Goal: Information Seeking & Learning: Learn about a topic

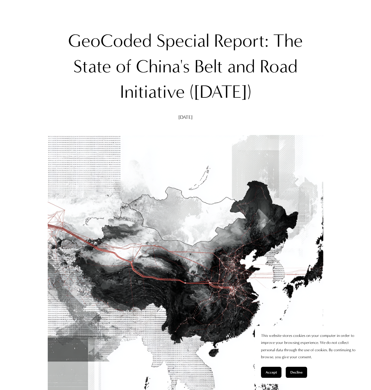
scroll to position [61, 0]
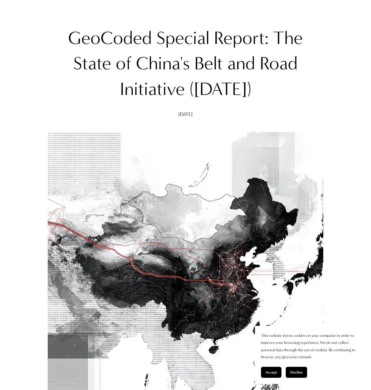
click at [269, 368] on button "Accept" at bounding box center [271, 372] width 20 height 11
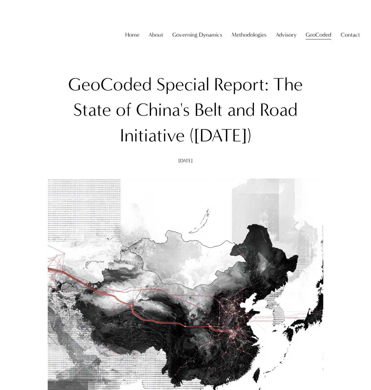
scroll to position [0, 0]
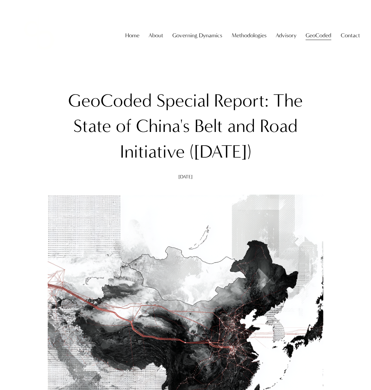
click at [209, 136] on h1 "GeoCoded Special Report: The State of China's Belt and Road Initiative ([DATE])" at bounding box center [185, 126] width 275 height 77
click at [0, 0] on span "GeoCoded Special Reports" at bounding box center [0, 0] width 0 height 0
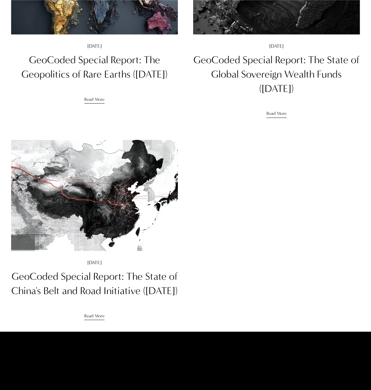
scroll to position [366, 0]
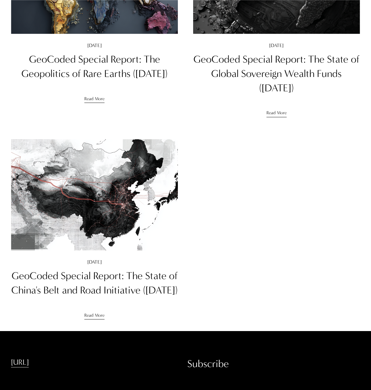
click at [141, 279] on link "GeoCoded Special Report: The State of China's Belt and Road Initiative ([DATE])" at bounding box center [94, 283] width 166 height 26
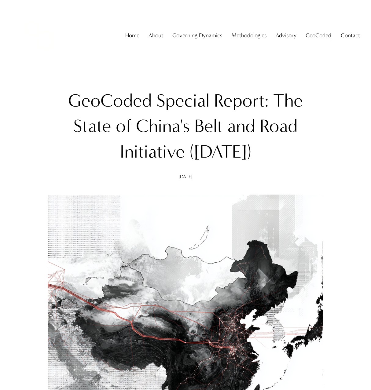
click at [211, 159] on h1 "GeoCoded Special Report: The State of China's Belt and Road Initiative ([DATE])" at bounding box center [185, 126] width 275 height 77
